Goal: Task Accomplishment & Management: Complete application form

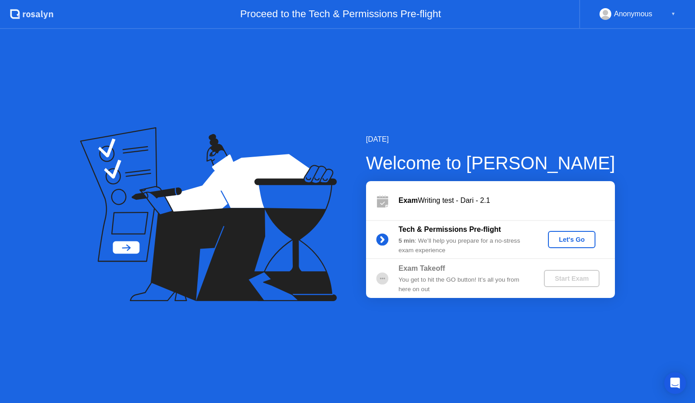
click at [569, 241] on div "Let's Go" at bounding box center [572, 239] width 40 height 7
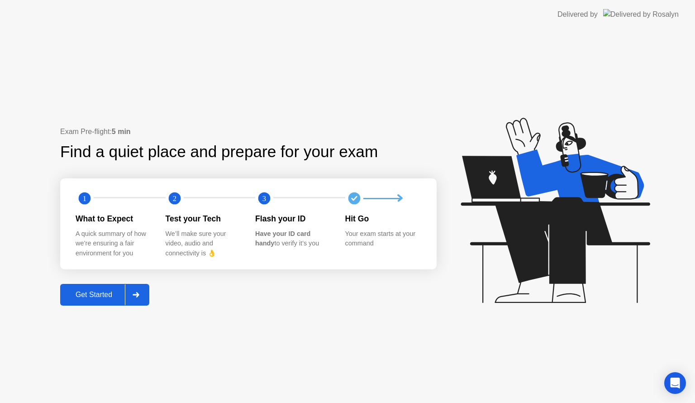
click at [105, 293] on div "Get Started" at bounding box center [94, 295] width 62 height 8
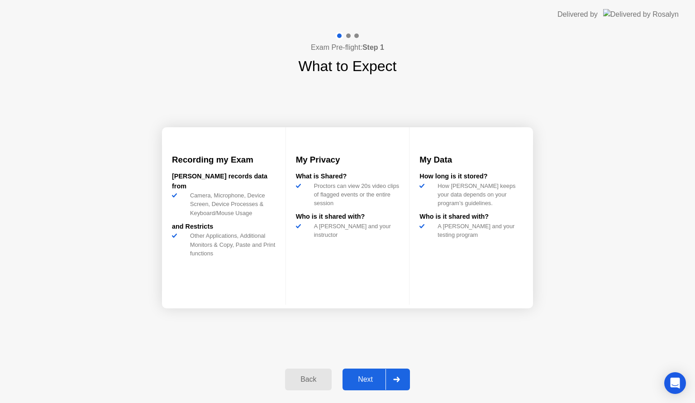
click at [366, 379] on div "Next" at bounding box center [365, 379] width 40 height 8
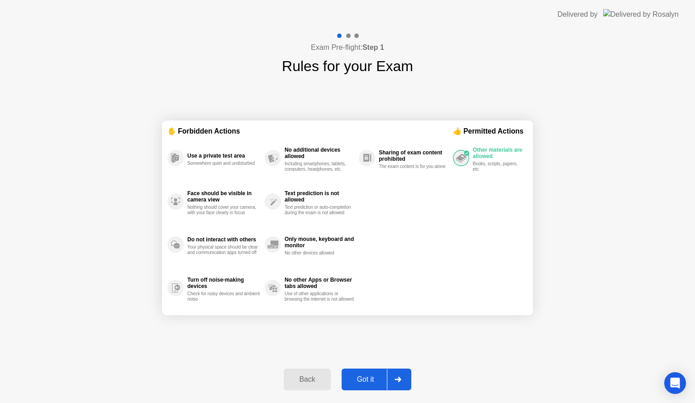
click at [366, 379] on div "Got it" at bounding box center [365, 379] width 43 height 8
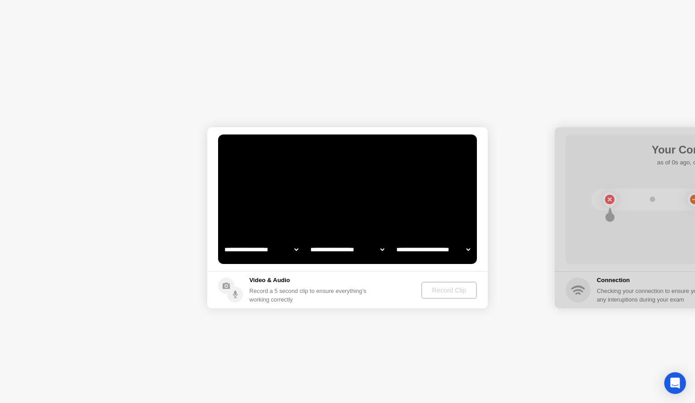
select select "**********"
select select "*******"
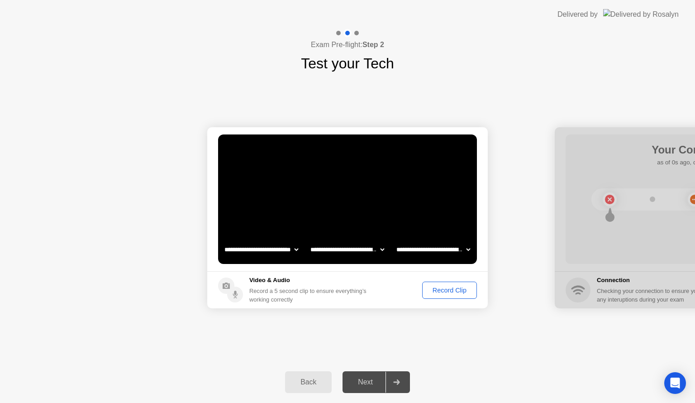
click at [444, 291] on div "Record Clip" at bounding box center [449, 290] width 48 height 7
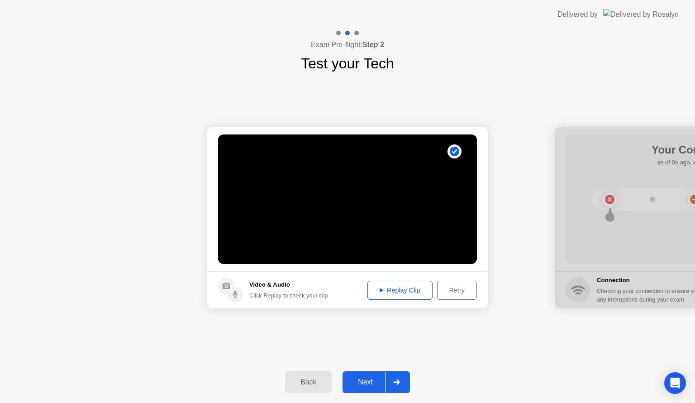
click at [372, 378] on div "Next" at bounding box center [365, 382] width 40 height 8
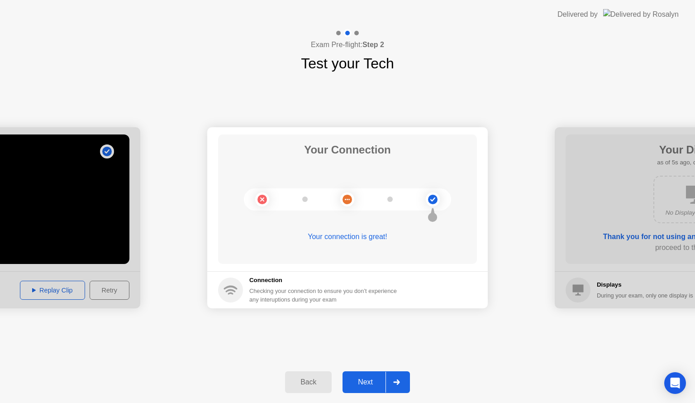
click at [372, 378] on div "Next" at bounding box center [365, 382] width 40 height 8
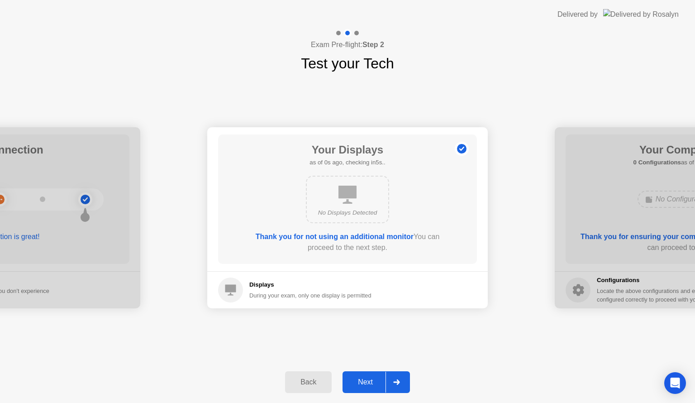
click at [367, 378] on div "Next" at bounding box center [365, 382] width 40 height 8
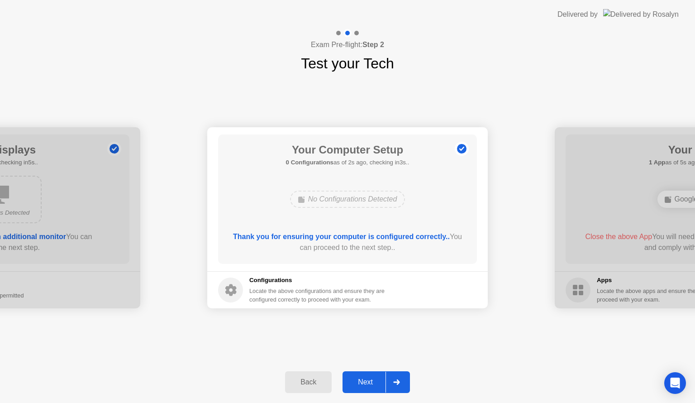
click at [367, 378] on div "Next" at bounding box center [365, 382] width 40 height 8
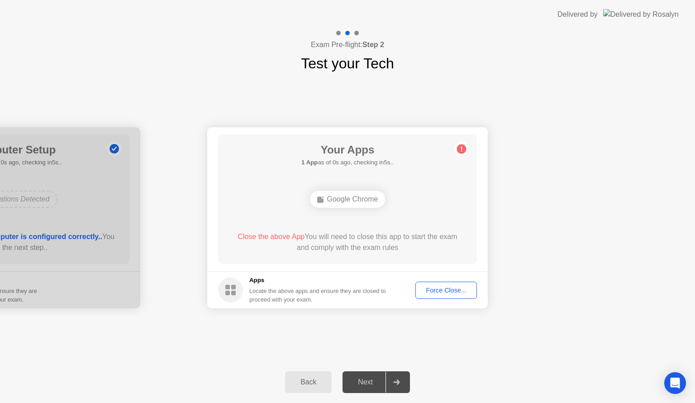
click at [440, 289] on div "Force Close..." at bounding box center [446, 290] width 55 height 7
click at [441, 292] on div "Force Close..." at bounding box center [446, 290] width 55 height 7
click at [435, 288] on div "Force Close..." at bounding box center [446, 290] width 55 height 7
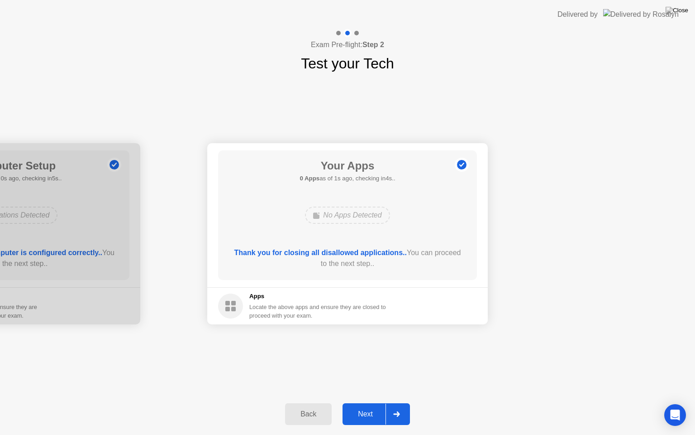
click at [362, 402] on div "Next" at bounding box center [365, 414] width 40 height 8
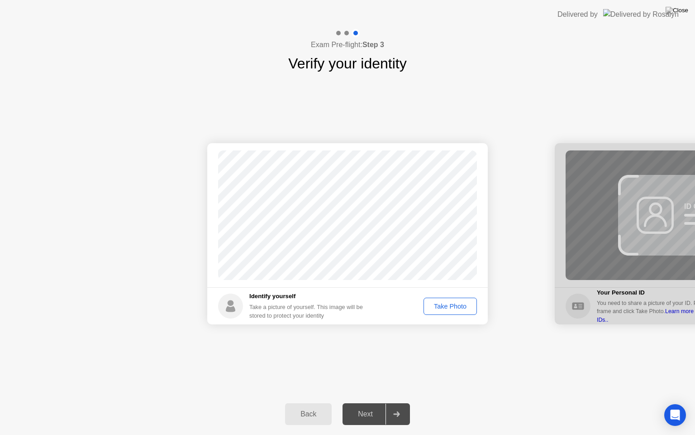
click at [444, 305] on div "Take Photo" at bounding box center [450, 305] width 47 height 7
click at [369, 402] on div "Next" at bounding box center [365, 414] width 40 height 8
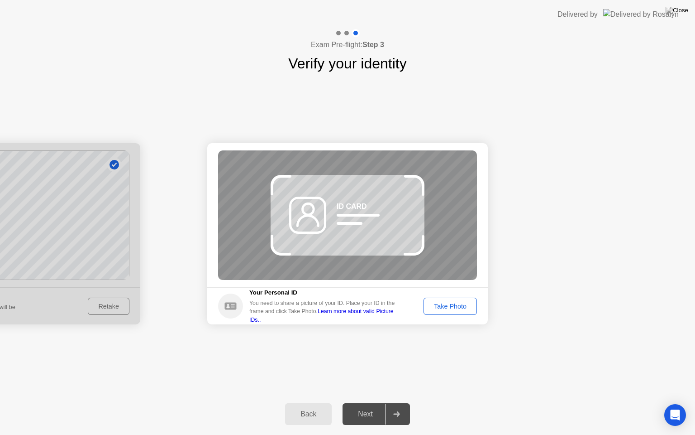
click at [447, 302] on div "Take Photo" at bounding box center [450, 305] width 47 height 7
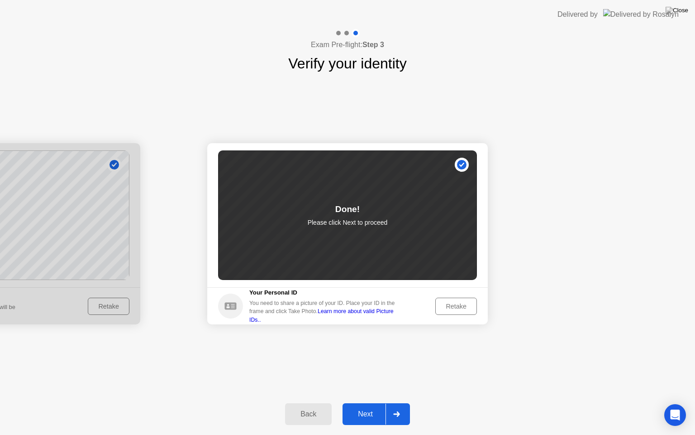
click at [358, 402] on div "Next" at bounding box center [365, 414] width 40 height 8
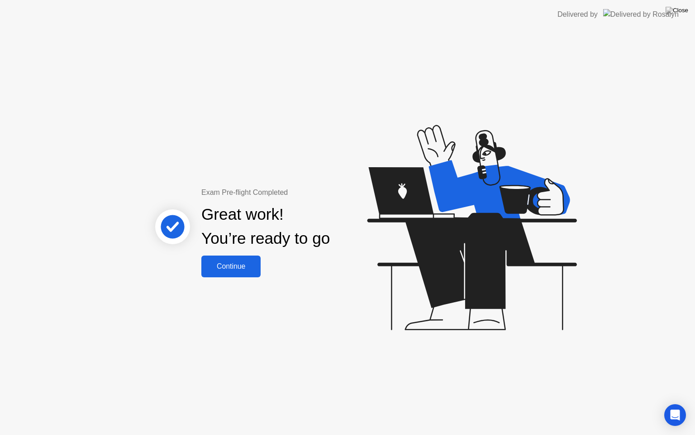
click at [232, 263] on div "Continue" at bounding box center [231, 266] width 54 height 8
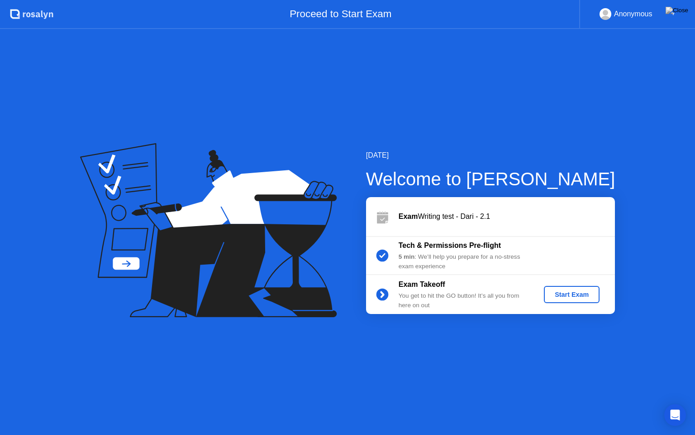
click at [577, 292] on div "Start Exam" at bounding box center [572, 294] width 48 height 7
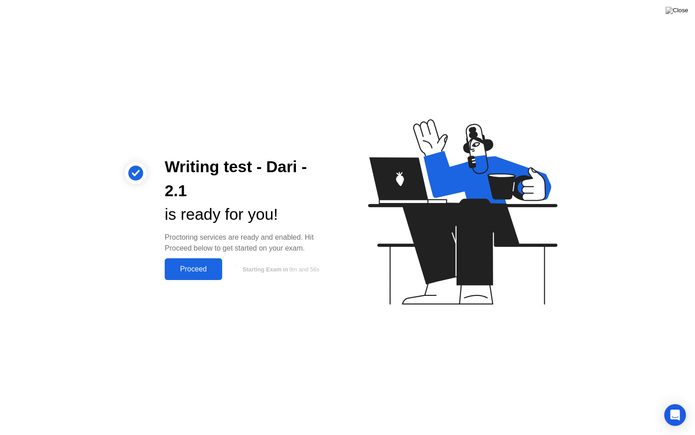
click at [190, 272] on div "Proceed" at bounding box center [193, 269] width 52 height 8
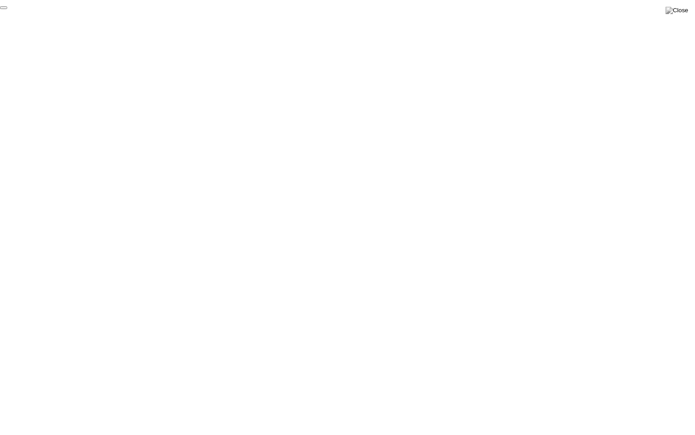
click div "End Proctoring Session"
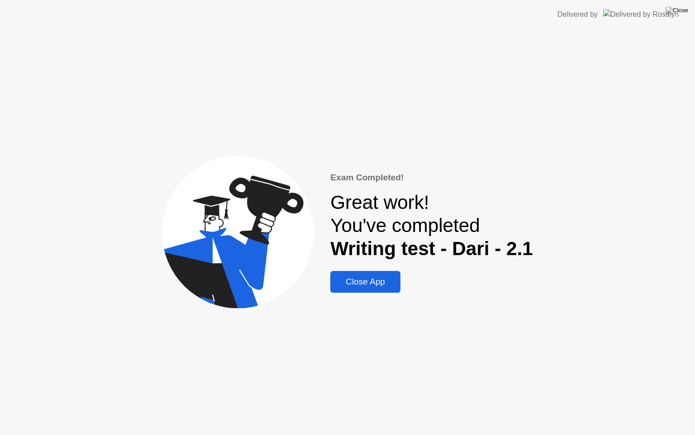
click at [377, 286] on div "Close App" at bounding box center [365, 282] width 65 height 10
